Goal: Information Seeking & Learning: Learn about a topic

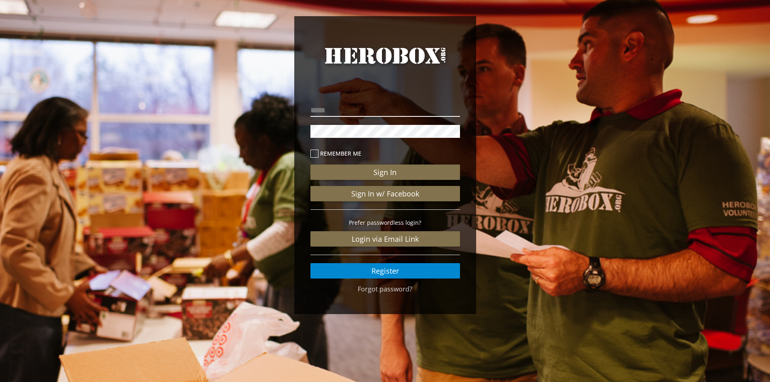
click at [373, 110] on input "email" at bounding box center [386, 110] width 150 height 13
type input "**********"
click at [311, 165] on button "Sign In" at bounding box center [386, 172] width 150 height 15
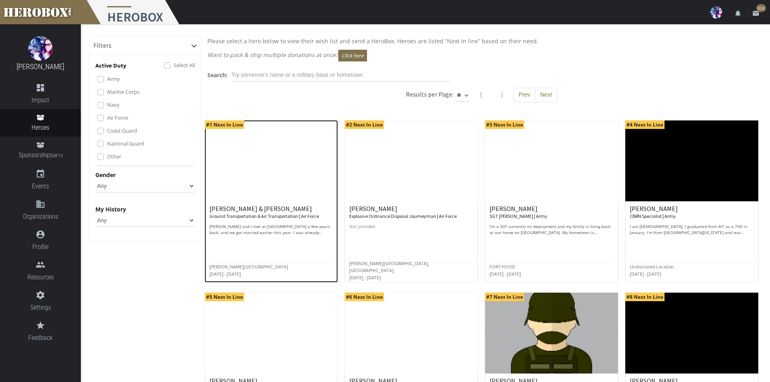
click at [276, 224] on p "[PERSON_NAME] and I met at [GEOGRAPHIC_DATA] a few years back, and we got marri…" at bounding box center [271, 230] width 124 height 12
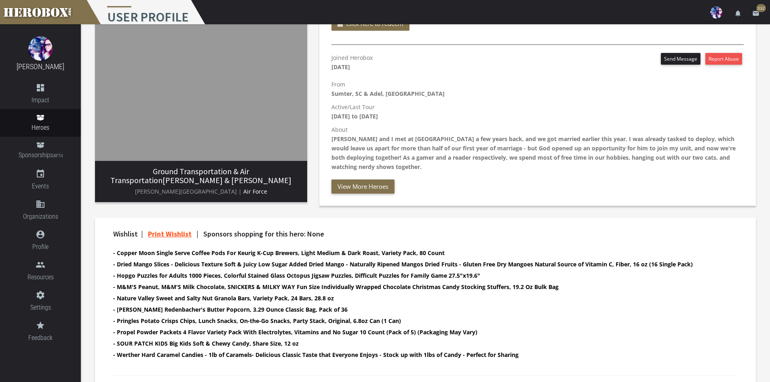
scroll to position [14, 0]
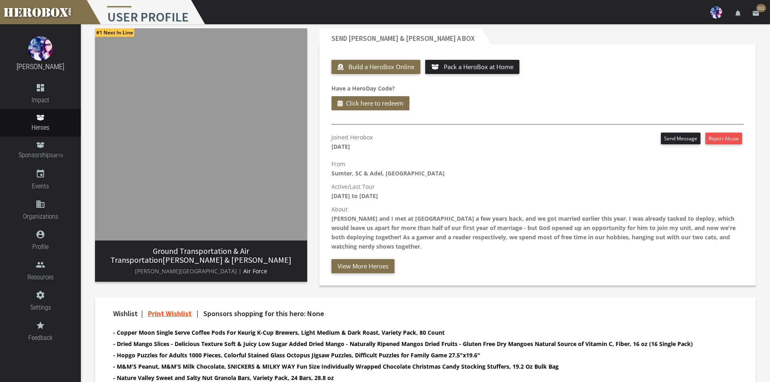
click at [221, 162] on img at bounding box center [201, 134] width 212 height 212
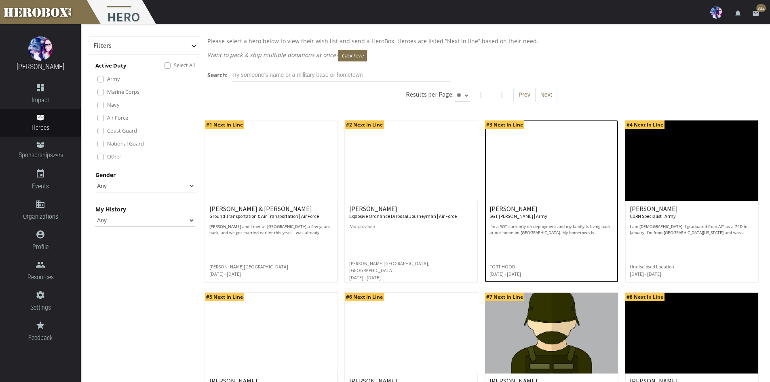
click at [574, 231] on p "I'm a SGT currently on deployment and my family is living back at our home on […" at bounding box center [552, 230] width 124 height 12
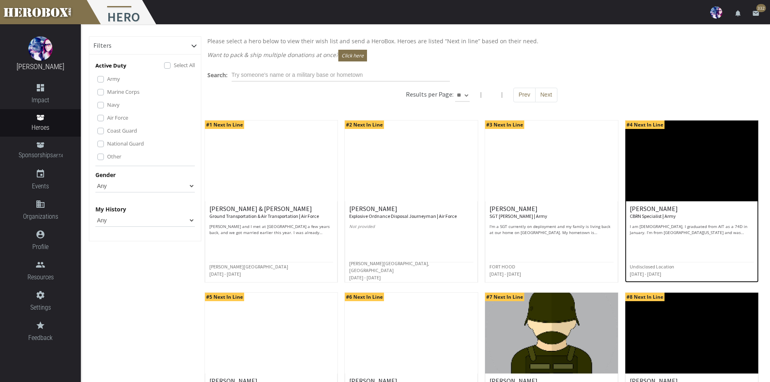
click at [691, 231] on p "I am [DEMOGRAPHIC_DATA], I graduated from AIT as a 74D in January. I’m from [GE…" at bounding box center [692, 230] width 124 height 12
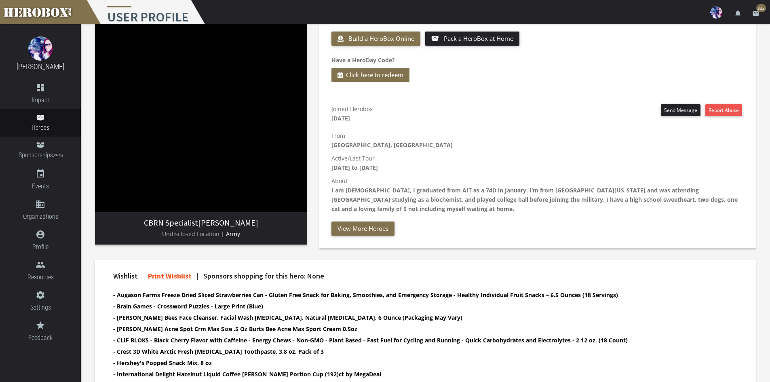
scroll to position [40, 0]
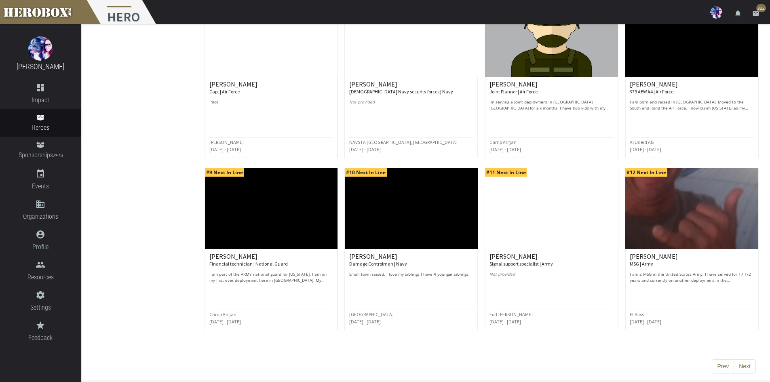
scroll to position [297, 0]
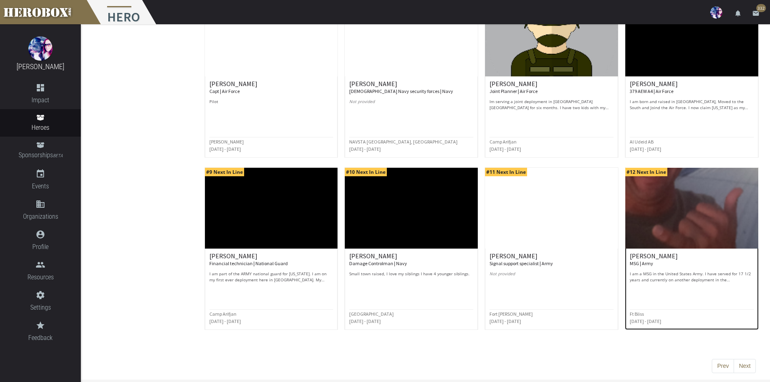
click at [667, 278] on p "I am a MSG in the United States Army. I have served for 17 1/2 years and curren…" at bounding box center [692, 277] width 124 height 12
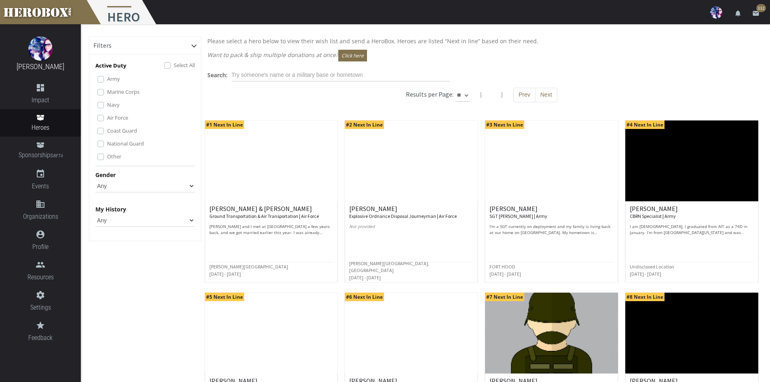
click at [462, 96] on select "** ** **" at bounding box center [462, 95] width 15 height 13
select select "*********"
click at [470, 89] on select "** ** **" at bounding box center [462, 95] width 15 height 13
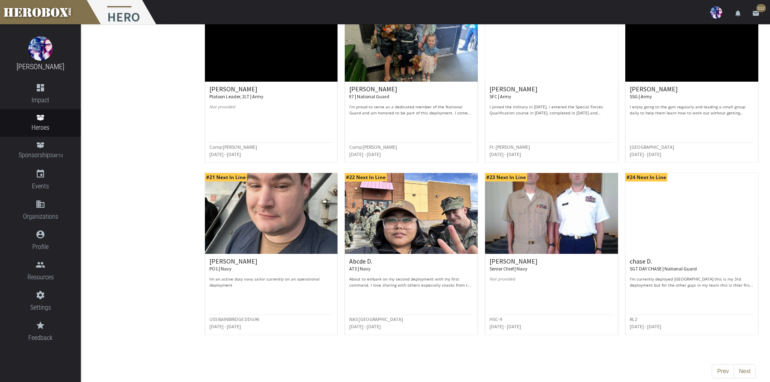
scroll to position [814, 0]
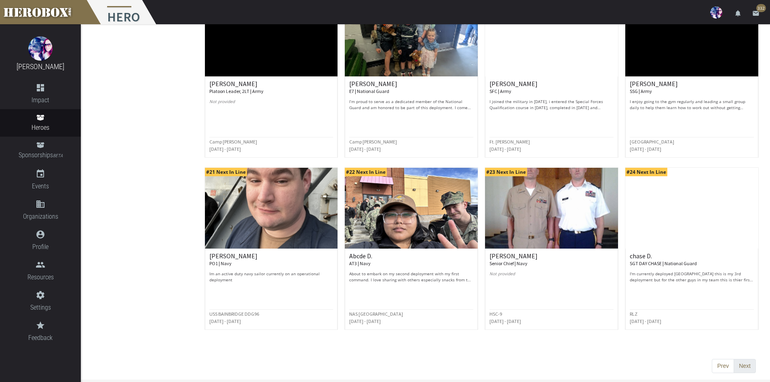
click at [748, 366] on button "Next" at bounding box center [745, 366] width 22 height 15
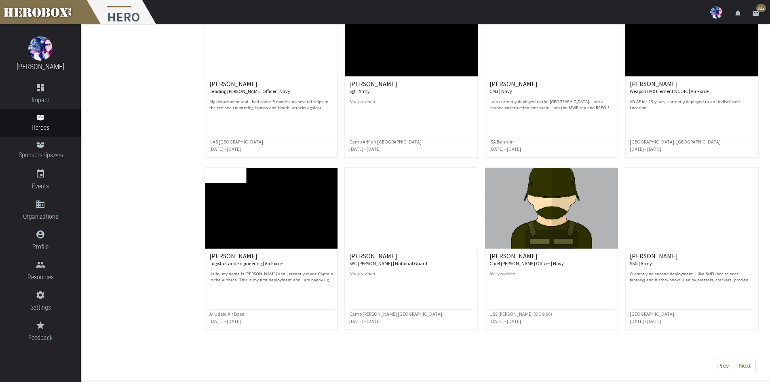
drag, startPoint x: 740, startPoint y: 364, endPoint x: 733, endPoint y: 354, distance: 11.7
click at [740, 363] on button "Next" at bounding box center [745, 366] width 22 height 15
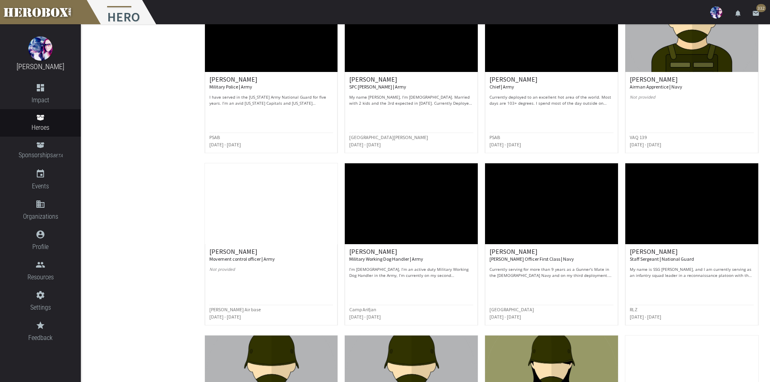
scroll to position [728, 0]
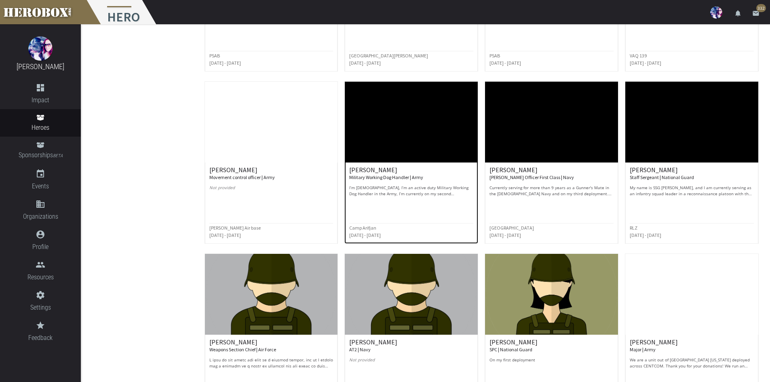
click at [386, 183] on div "[PERSON_NAME] Military Working Dog Handler | Army I’m [DEMOGRAPHIC_DATA], I’m a…" at bounding box center [411, 182] width 124 height 30
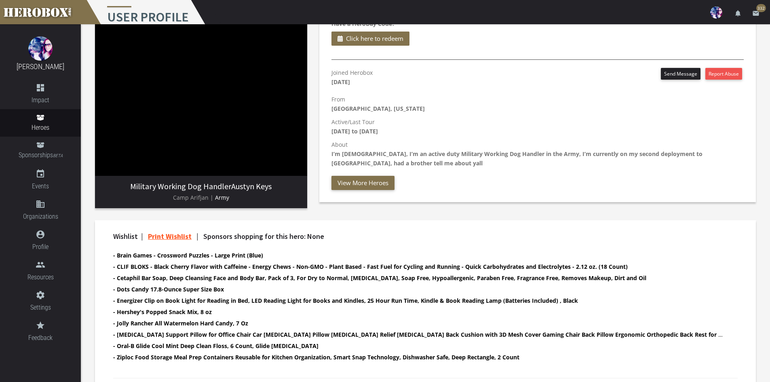
scroll to position [81, 0]
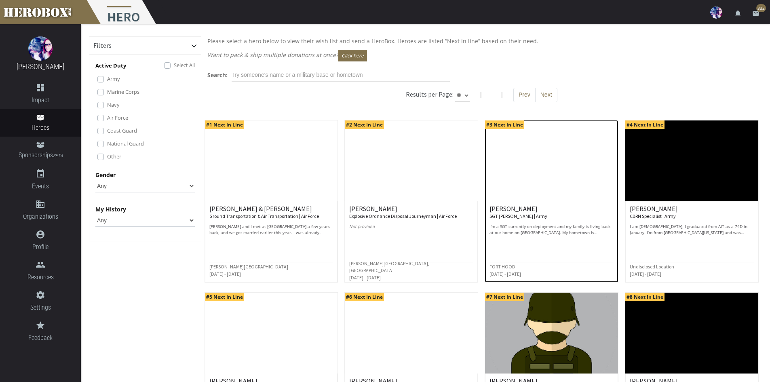
click at [553, 228] on p "I'm a SGT currently on deployment and my family is living back at our home on […" at bounding box center [552, 230] width 124 height 12
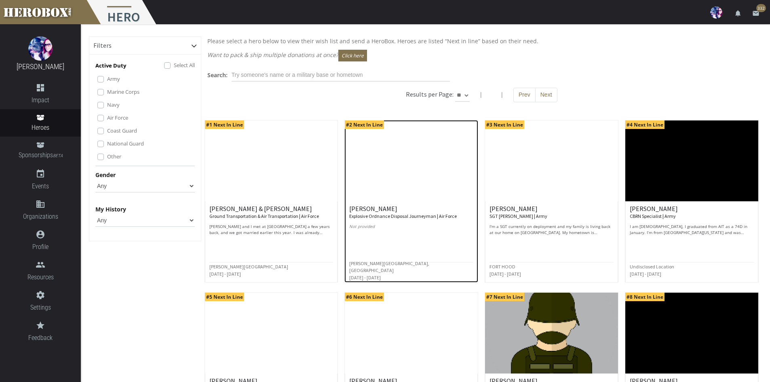
click at [442, 216] on small "Explosive Ordnance Disposal Journeyman | Air Force" at bounding box center [403, 216] width 108 height 6
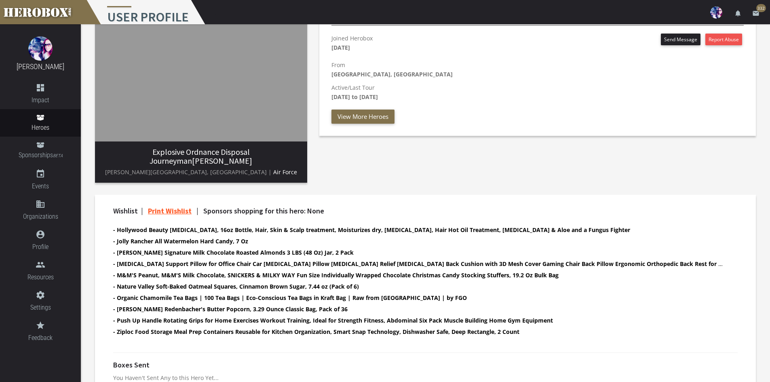
scroll to position [121, 0]
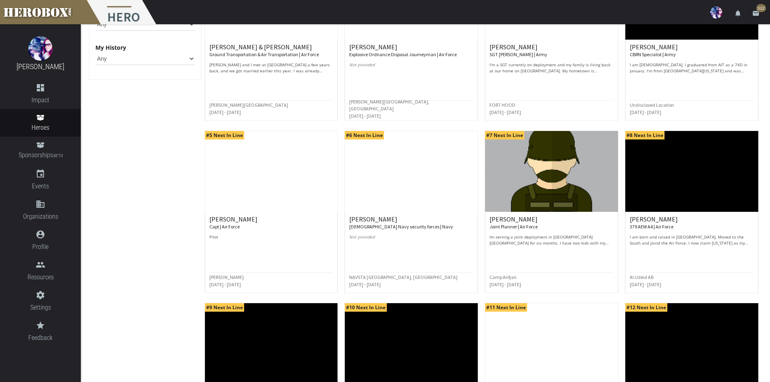
scroll to position [283, 0]
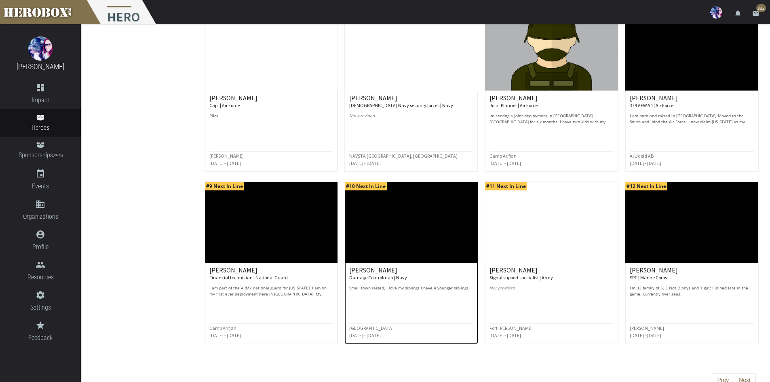
click at [445, 289] on p "Small town raised, I love my siblings I have 4 younger siblings." at bounding box center [411, 291] width 124 height 12
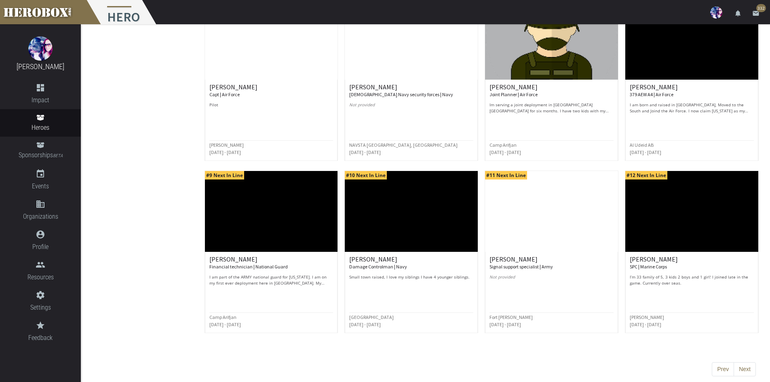
scroll to position [297, 0]
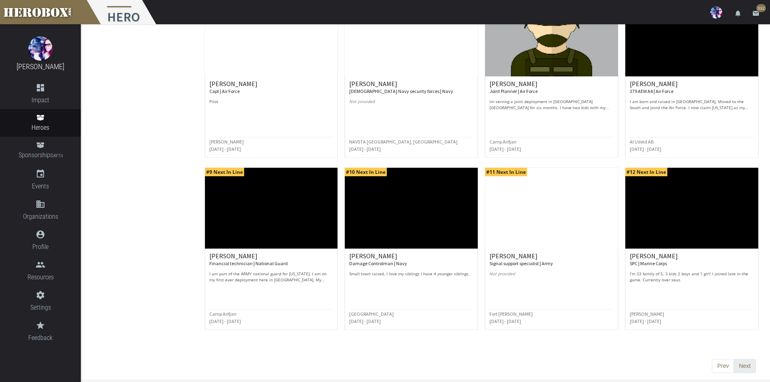
click at [750, 368] on button "Next" at bounding box center [745, 366] width 22 height 15
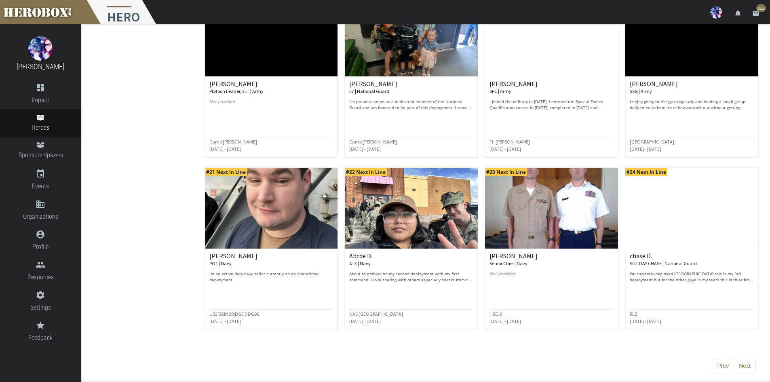
click at [759, 371] on div "Prev Next" at bounding box center [481, 366] width 561 height 15
click at [746, 364] on button "Next" at bounding box center [745, 366] width 22 height 15
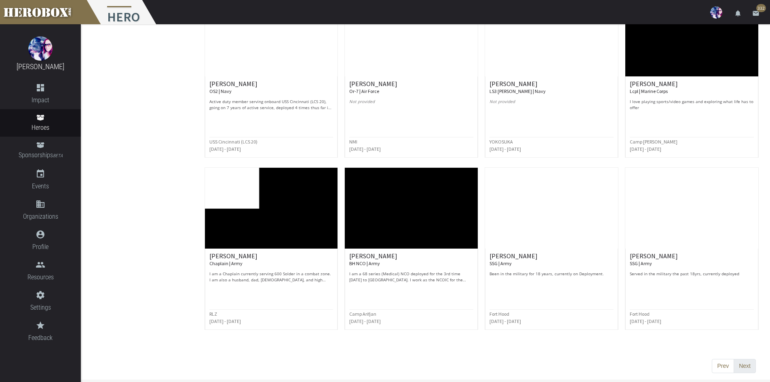
click at [744, 370] on button "Next" at bounding box center [745, 366] width 22 height 15
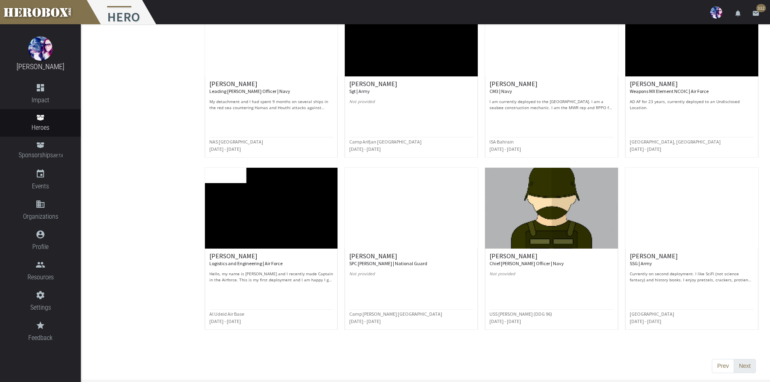
click at [740, 365] on button "Next" at bounding box center [745, 366] width 22 height 15
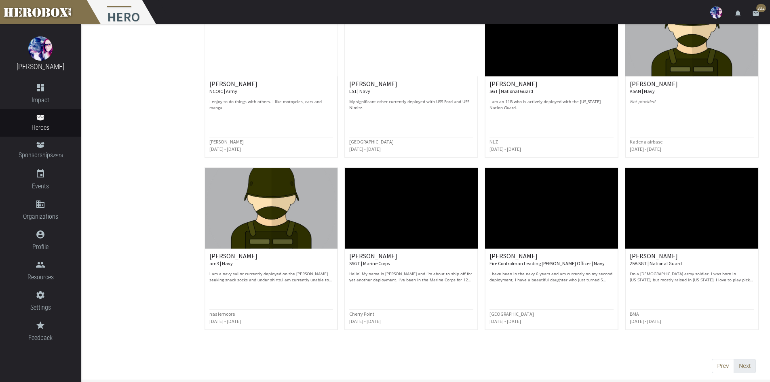
click at [743, 366] on button "Next" at bounding box center [745, 366] width 22 height 15
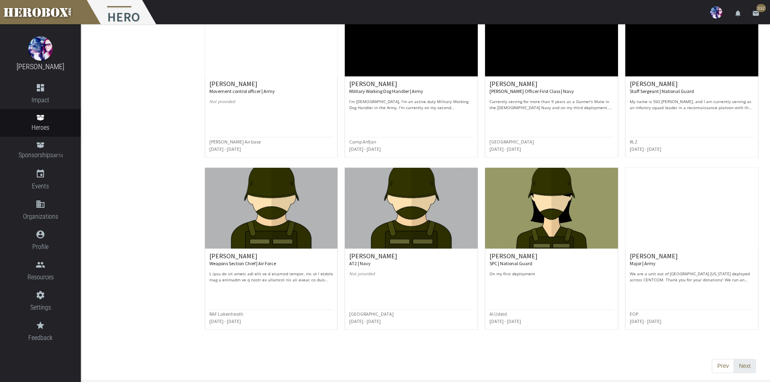
click at [749, 368] on button "Next" at bounding box center [745, 366] width 22 height 15
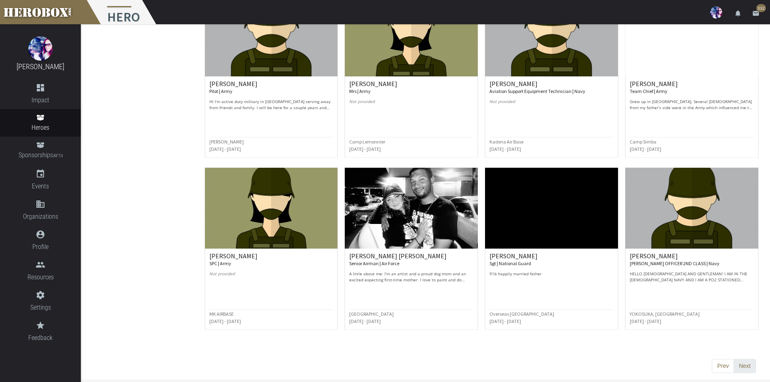
click at [744, 371] on button "Next" at bounding box center [745, 366] width 22 height 15
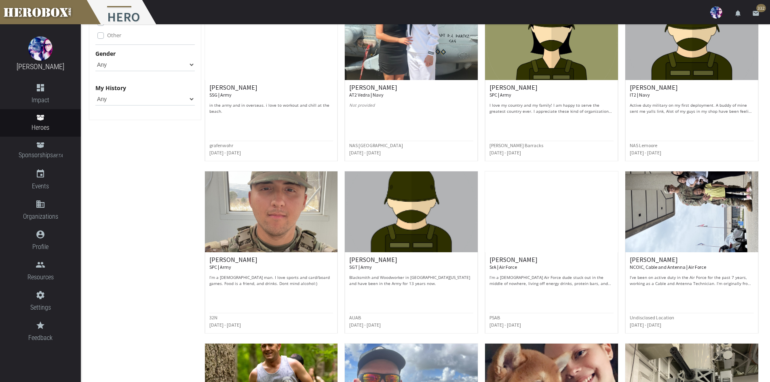
scroll to position [0, 0]
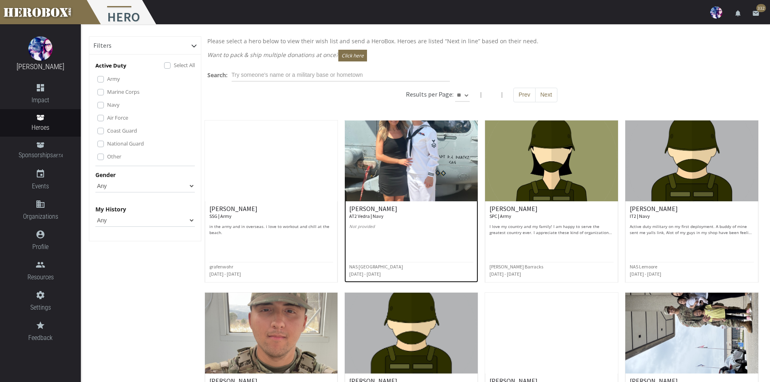
click at [445, 187] on img at bounding box center [411, 160] width 133 height 81
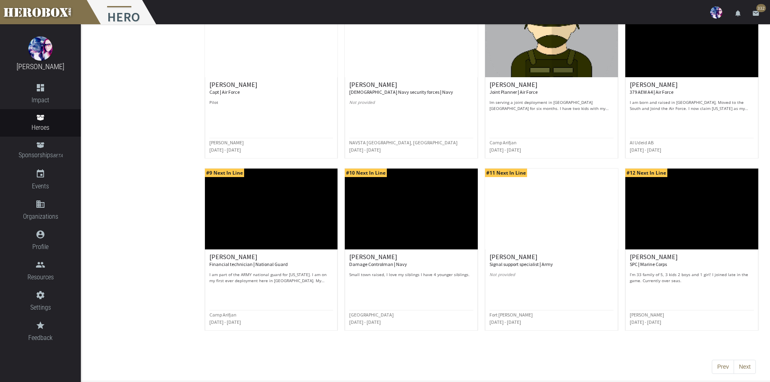
scroll to position [297, 0]
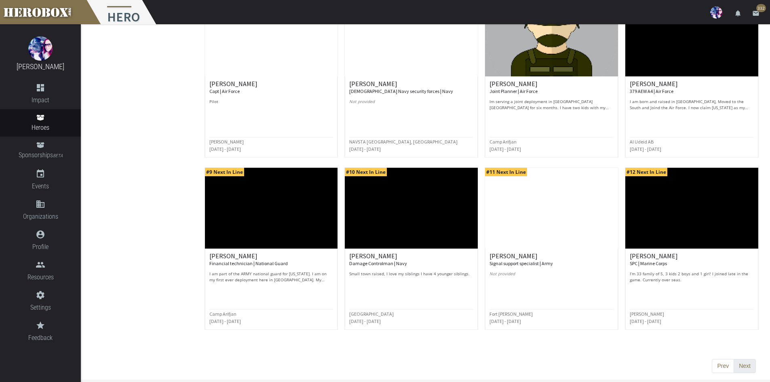
drag, startPoint x: 754, startPoint y: 374, endPoint x: 750, endPoint y: 369, distance: 6.3
click at [754, 374] on div "Prev Next" at bounding box center [481, 360] width 561 height 40
click at [754, 368] on button "Next" at bounding box center [745, 366] width 22 height 15
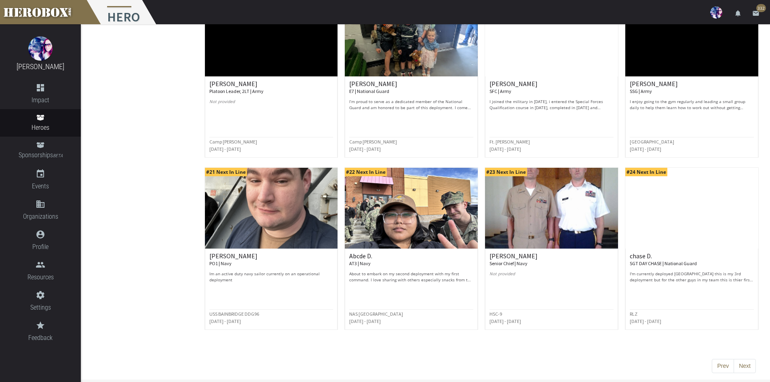
click at [741, 364] on button "Next" at bounding box center [745, 366] width 22 height 15
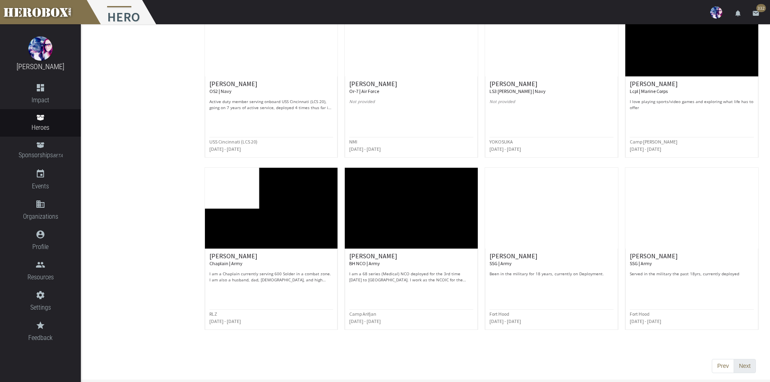
click at [752, 368] on button "Next" at bounding box center [745, 366] width 22 height 15
